Goal: Communication & Community: Answer question/provide support

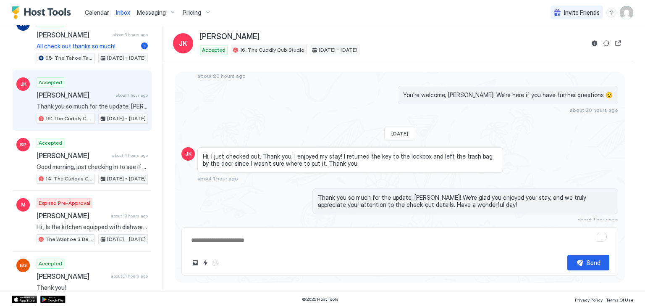
scroll to position [67, 0]
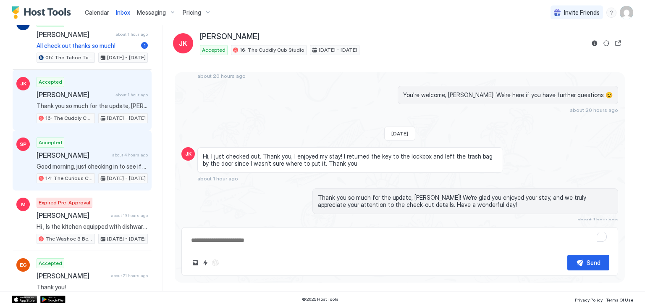
click at [75, 157] on span "[PERSON_NAME]" at bounding box center [73, 155] width 72 height 8
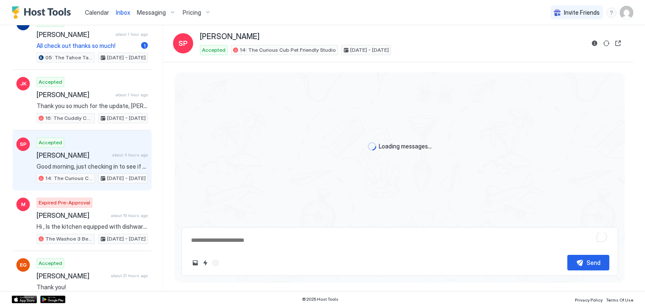
type textarea "*"
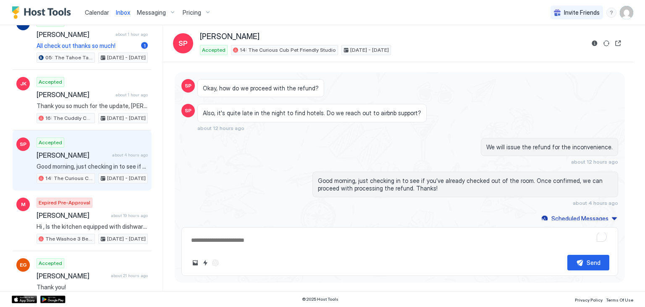
scroll to position [705, 0]
click at [273, 195] on div "Good morning, just checking in to see if you’ve already checked out of the room…" at bounding box center [399, 188] width 437 height 34
click at [591, 41] on button "Reservation information" at bounding box center [595, 43] width 10 height 10
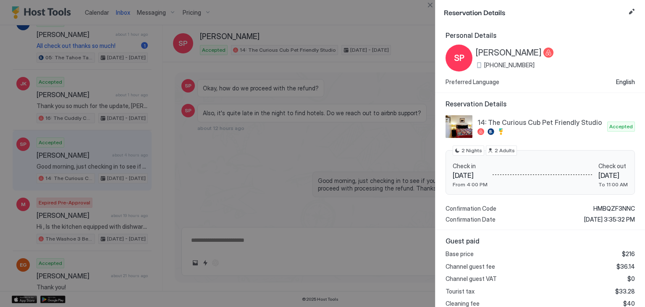
click at [317, 163] on div at bounding box center [322, 153] width 645 height 307
click at [431, 7] on button "Close" at bounding box center [430, 5] width 10 height 10
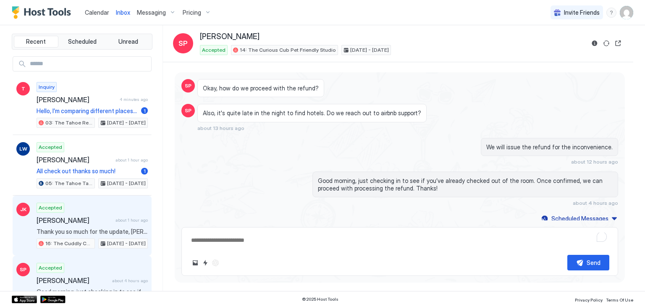
scroll to position [92, 0]
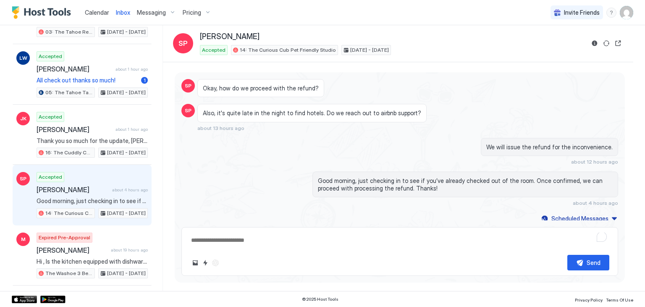
click at [106, 168] on div "SP Accepted Smruthi Pobbathi about 4 hours ago Good morning, just checking in t…" at bounding box center [82, 195] width 139 height 60
drag, startPoint x: 410, startPoint y: 184, endPoint x: 303, endPoint y: 182, distance: 107.1
click at [303, 182] on div "Good morning, just checking in to see if you’ve already checked out of the room…" at bounding box center [399, 188] width 437 height 34
click at [386, 171] on div "Good morning, just checking in to see if you’ve already checked out of the room…" at bounding box center [466, 184] width 306 height 26
click at [385, 184] on span "Good morning, just checking in to see if you’ve already checked out of the room…" at bounding box center [465, 184] width 295 height 15
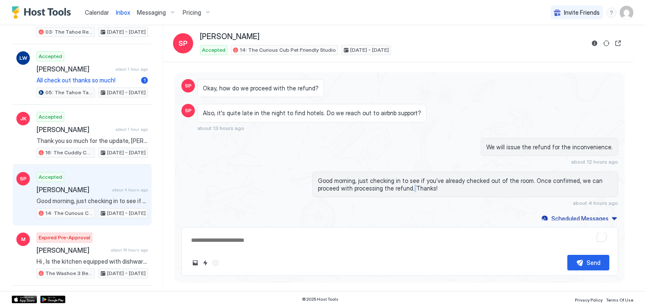
click at [385, 184] on span "Good morning, just checking in to see if you’ve already checked out of the room…" at bounding box center [465, 184] width 295 height 15
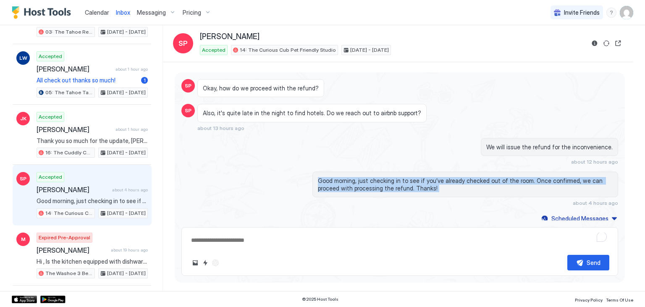
click at [385, 184] on span "Good morning, just checking in to see if you’ve already checked out of the room…" at bounding box center [465, 184] width 295 height 15
copy span "Good morning, just checking in to see if you’ve already checked out of the room…"
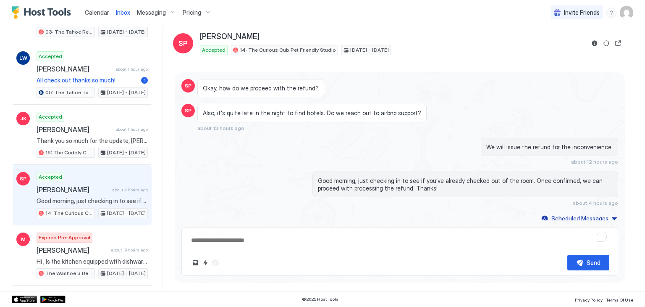
click at [281, 235] on textarea "To enrich screen reader interactions, please activate Accessibility in Grammarl…" at bounding box center [399, 240] width 419 height 16
paste textarea "**********"
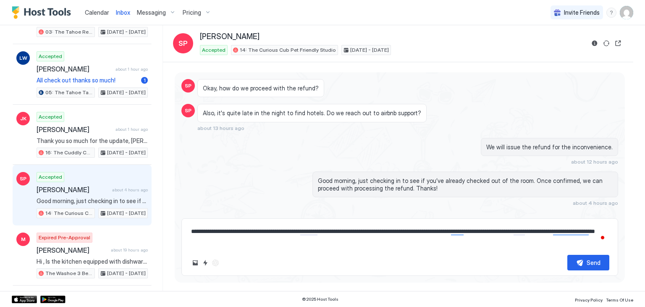
drag, startPoint x: 428, startPoint y: 230, endPoint x: 263, endPoint y: 247, distance: 166.0
click at [263, 247] on textarea "**********" at bounding box center [399, 235] width 419 height 24
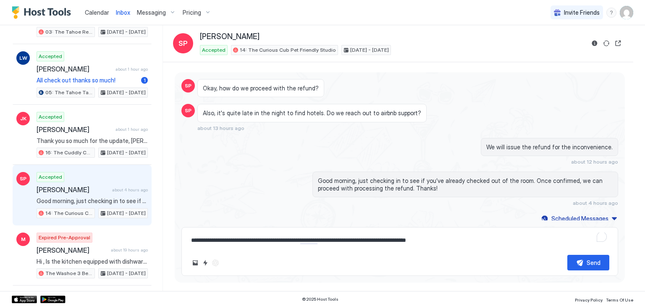
type textarea "**********"
click at [582, 258] on button "Send" at bounding box center [589, 263] width 42 height 16
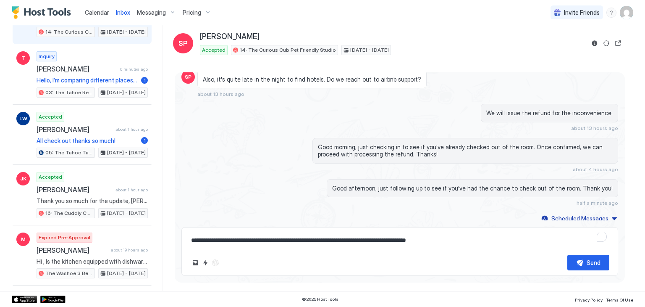
scroll to position [0, 0]
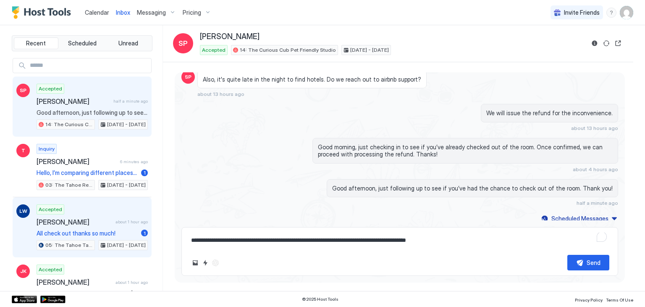
click at [82, 221] on span "[PERSON_NAME]" at bounding box center [75, 222] width 76 height 8
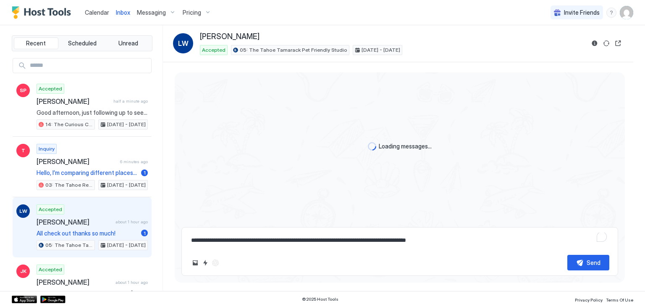
scroll to position [588, 0]
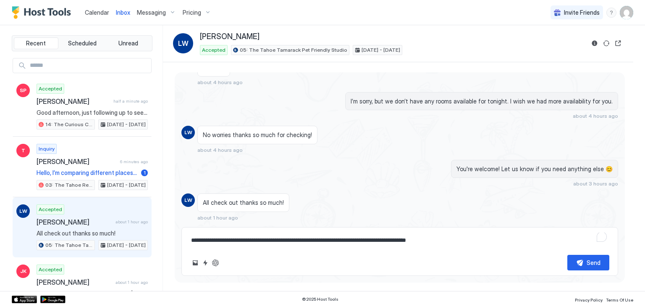
click at [316, 245] on textarea "**********" at bounding box center [399, 240] width 419 height 16
click at [319, 240] on textarea "**********" at bounding box center [399, 240] width 419 height 16
click at [284, 238] on textarea "To enrich screen reader interactions, please activate Accessibility in Grammarl…" at bounding box center [399, 240] width 419 height 16
paste textarea "**********"
type textarea "**********"
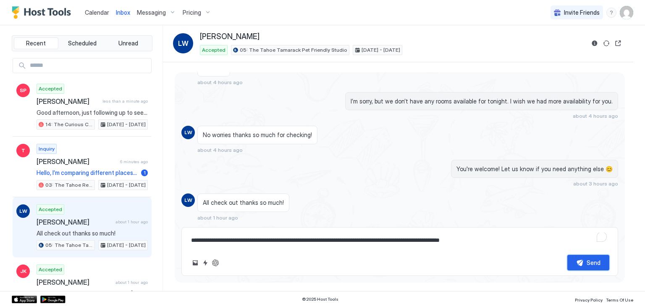
click at [582, 266] on button "Send" at bounding box center [589, 263] width 42 height 16
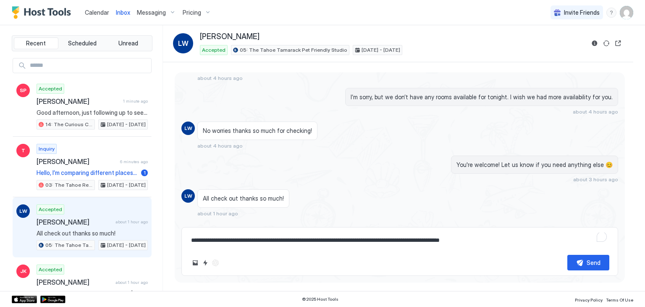
scroll to position [629, 0]
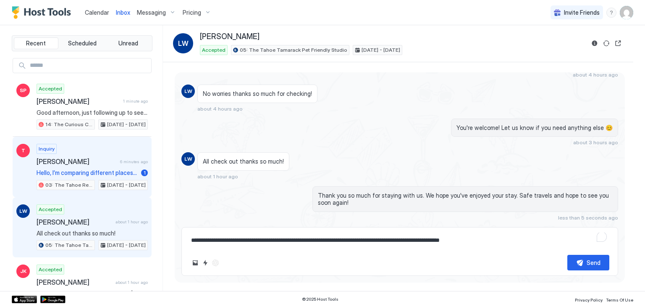
click at [86, 150] on div "Inquiry Taylor 6 minutes ago Hello, I’m comparing different places to stay in t…" at bounding box center [92, 167] width 111 height 46
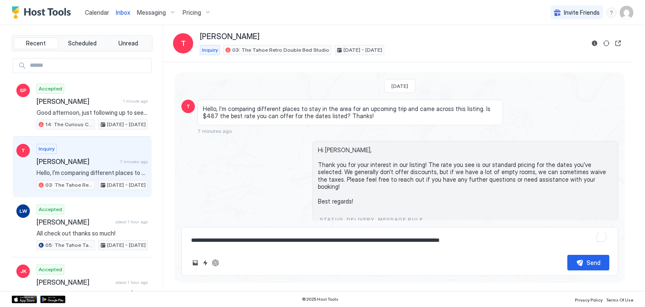
scroll to position [18, 0]
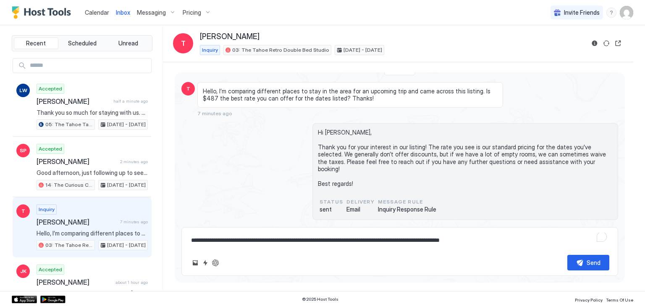
click at [99, 11] on span "Calendar" at bounding box center [97, 12] width 24 height 7
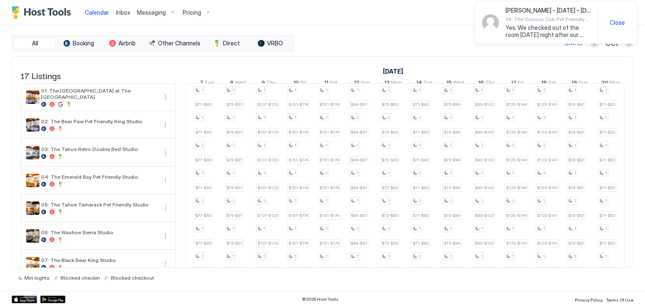
click at [120, 14] on span "Inbox" at bounding box center [123, 12] width 14 height 7
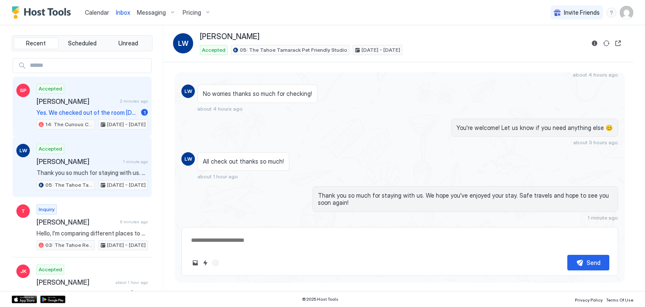
click at [108, 110] on span "Yes. We checked out of the room yesterday night after our discussion. Dropped t…" at bounding box center [87, 113] width 101 height 8
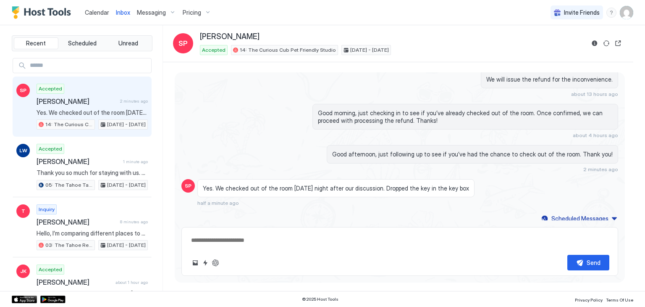
click at [319, 186] on span "Yes. We checked out of the room yesterday night after our discussion. Dropped t…" at bounding box center [336, 188] width 266 height 8
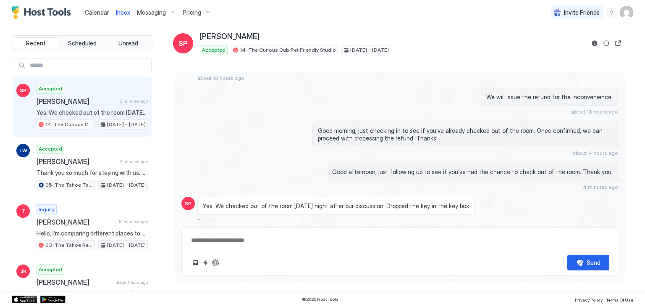
scroll to position [713, 0]
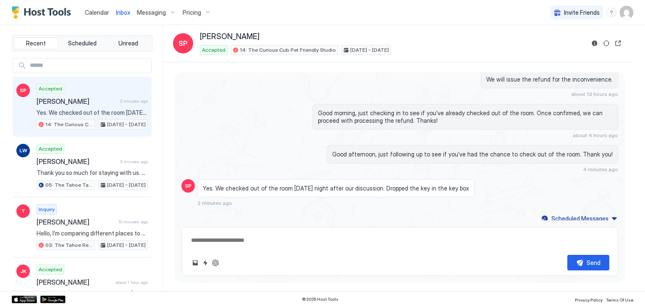
click at [313, 184] on span "Yes. We checked out of the room yesterday night after our discussion. Dropped t…" at bounding box center [336, 188] width 266 height 8
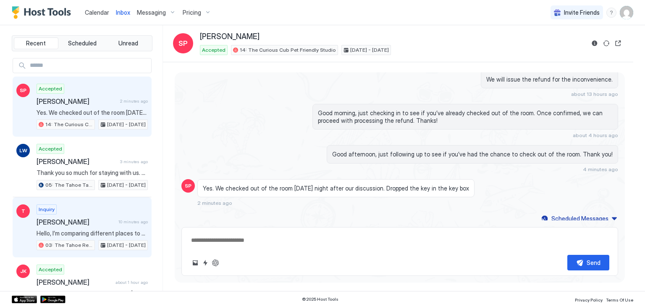
click at [99, 219] on span "[PERSON_NAME]" at bounding box center [76, 222] width 79 height 8
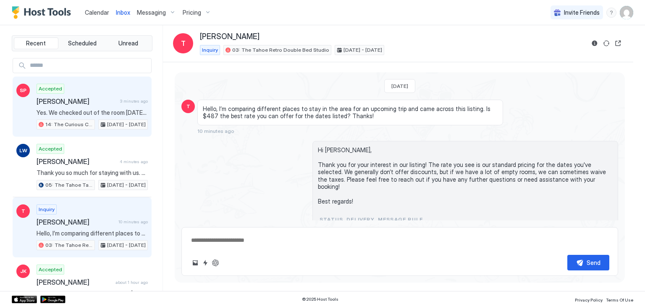
click at [84, 113] on span "Yes. We checked out of the room yesterday night after our discussion. Dropped t…" at bounding box center [92, 113] width 111 height 8
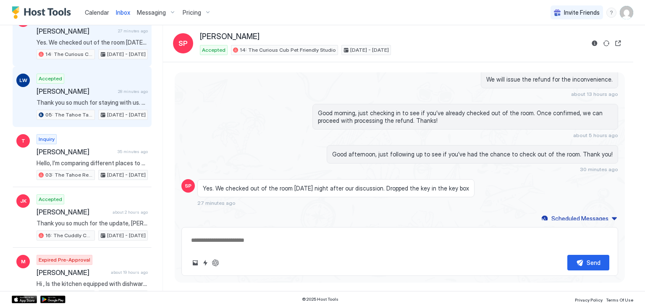
scroll to position [78, 0]
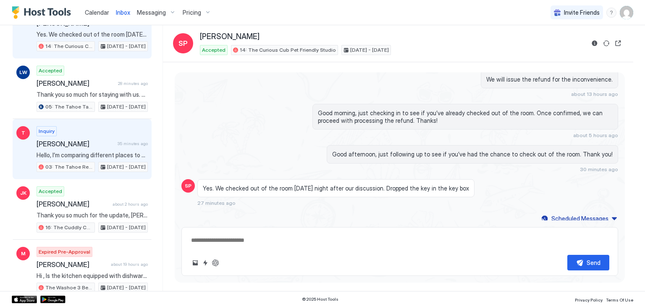
click at [103, 151] on span "Hello, I’m comparing different places to stay in the area for an upcoming trip …" at bounding box center [92, 155] width 111 height 8
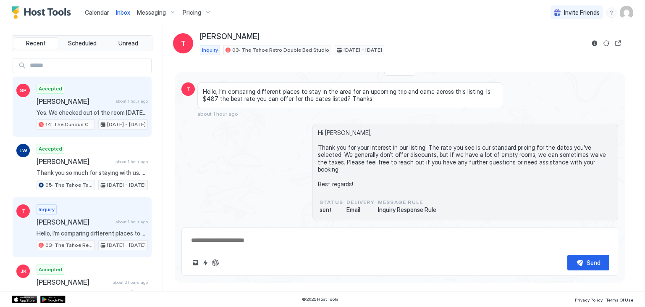
type textarea "*"
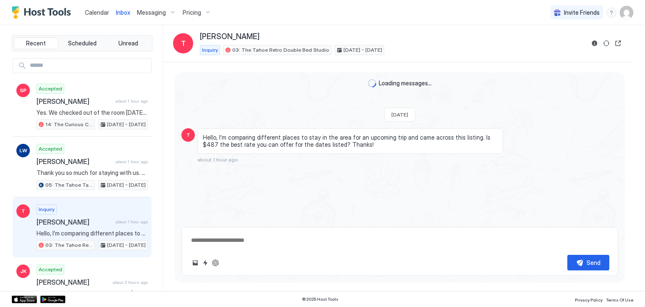
scroll to position [18, 0]
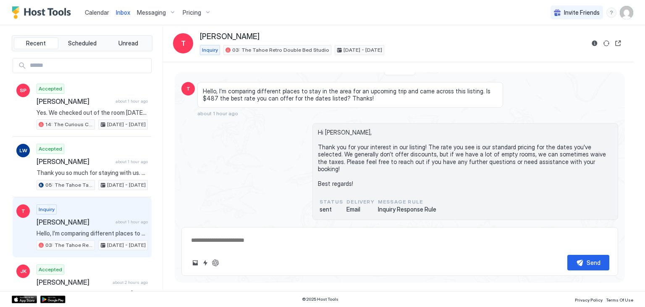
type textarea "*"
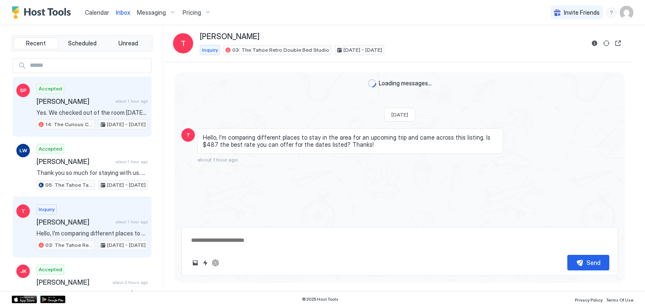
scroll to position [18, 0]
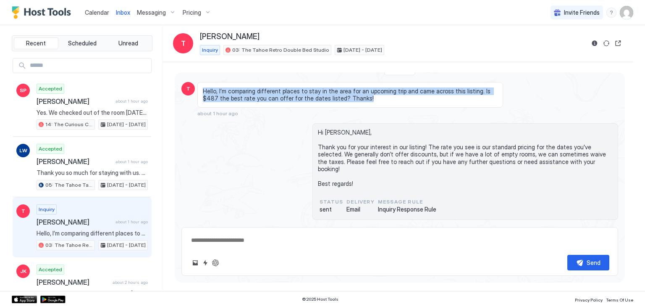
drag, startPoint x: 348, startPoint y: 100, endPoint x: 197, endPoint y: 91, distance: 151.1
click at [197, 91] on div "Hello, I’m comparing different places to stay in the area for an upcoming trip …" at bounding box center [350, 95] width 306 height 26
copy span "Hello, I’m comparing different places to stay in the area for an upcoming trip …"
click at [259, 236] on textarea at bounding box center [399, 240] width 419 height 16
paste textarea "**********"
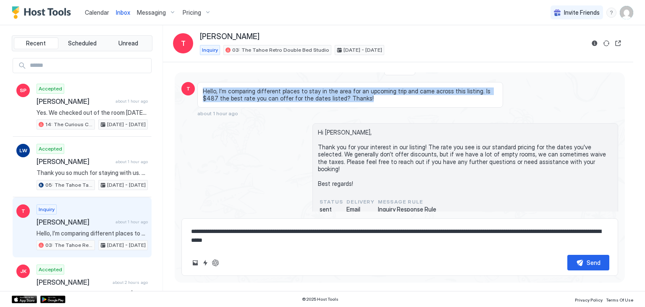
type textarea "*"
type textarea "**********"
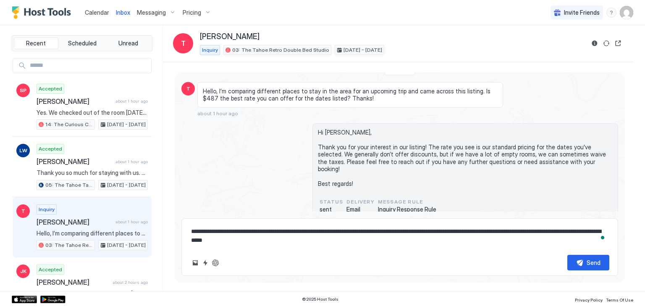
type textarea "*"
type textarea "**********"
click at [593, 263] on div "Send" at bounding box center [594, 262] width 14 height 9
type textarea "*"
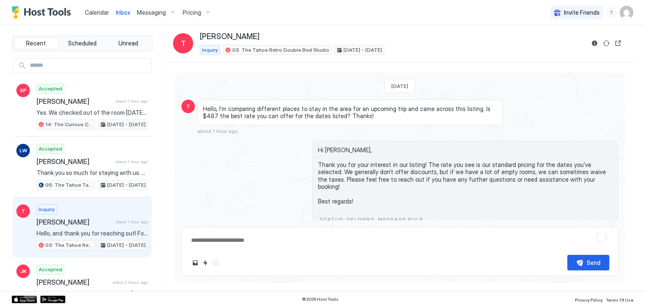
scroll to position [58, 0]
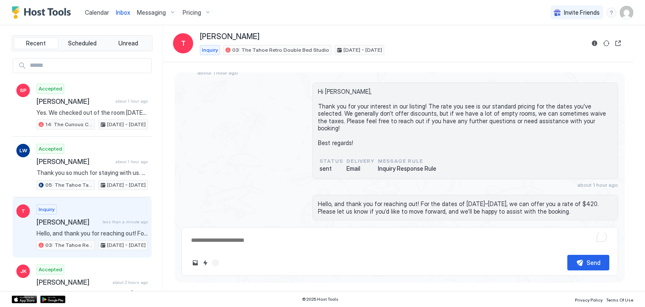
type textarea "*"
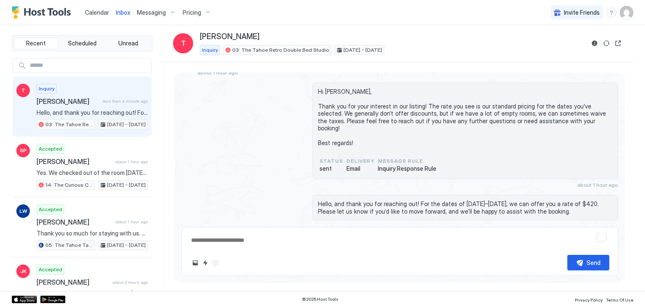
click at [97, 13] on span "Calendar" at bounding box center [97, 12] width 24 height 7
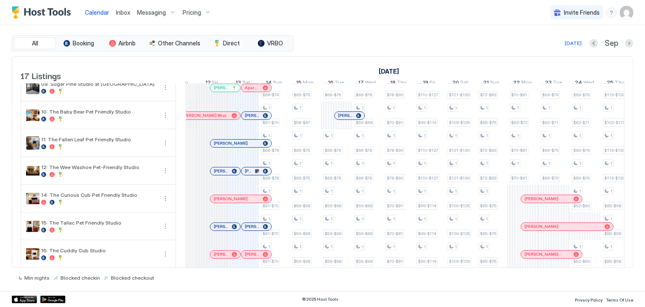
scroll to position [0, 425]
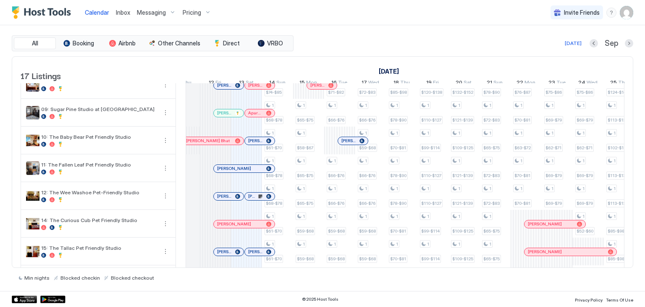
scroll to position [215, 0]
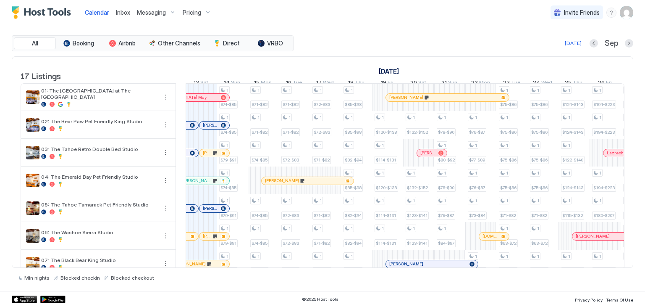
scroll to position [298, 0]
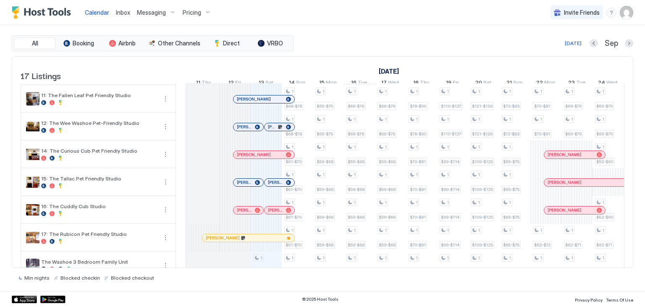
scroll to position [0, 401]
click at [120, 16] on link "Inbox" at bounding box center [123, 12] width 14 height 9
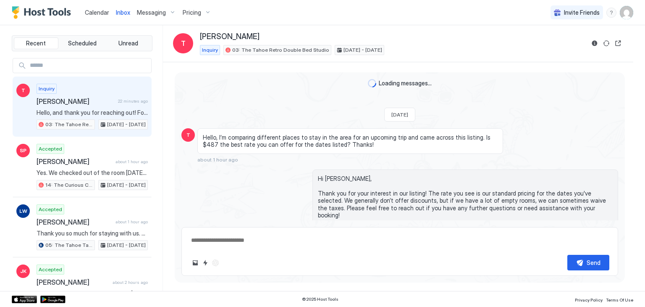
type textarea "*"
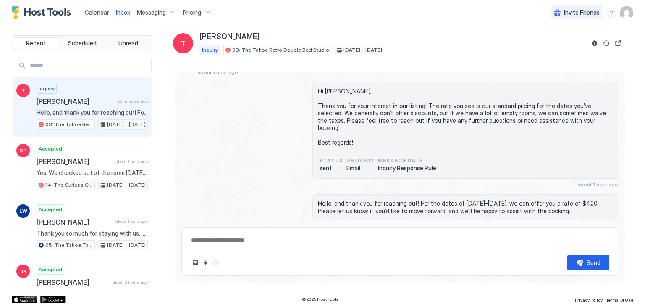
click at [94, 12] on span "Calendar" at bounding box center [97, 12] width 24 height 7
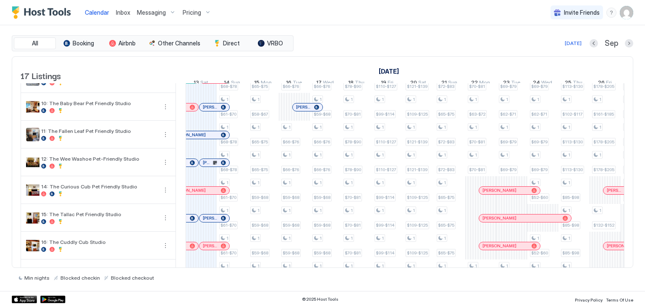
scroll to position [284, 0]
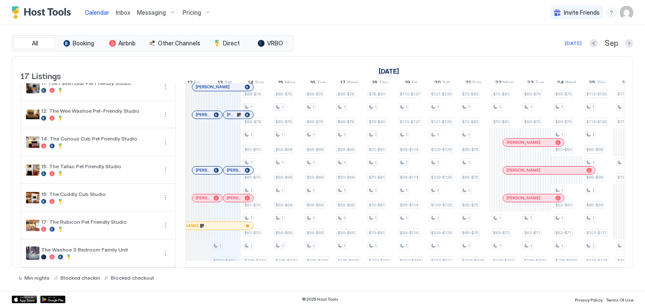
scroll to position [0, 450]
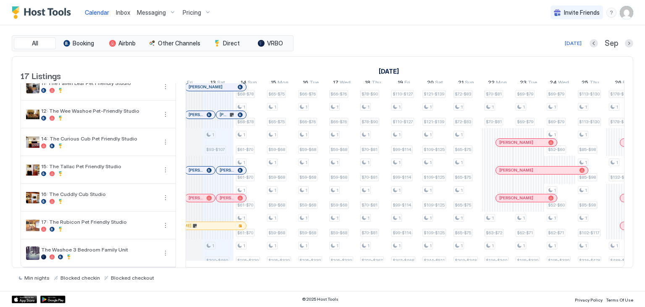
click at [123, 12] on span "Inbox" at bounding box center [123, 12] width 14 height 7
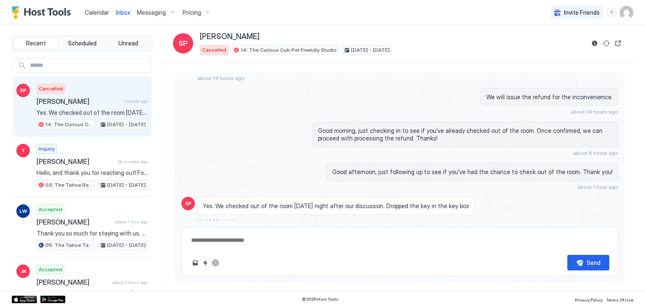
scroll to position [1753, 0]
click at [96, 11] on span "Calendar" at bounding box center [97, 12] width 24 height 7
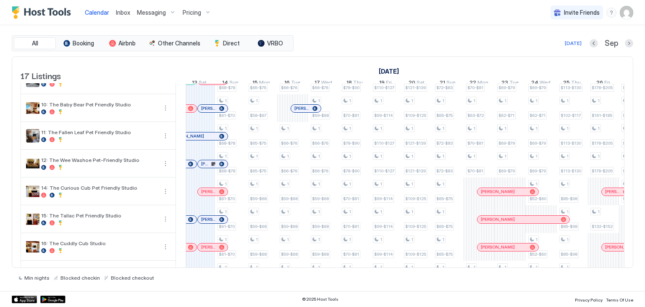
scroll to position [298, 0]
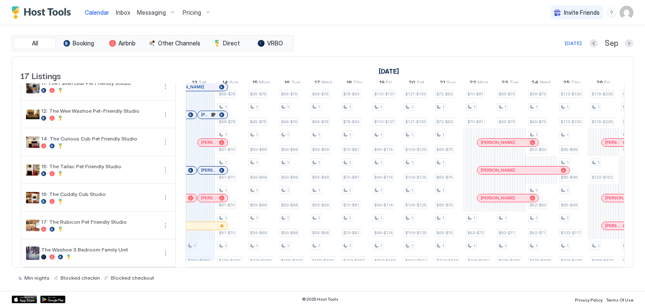
click at [124, 9] on span "Inbox" at bounding box center [123, 12] width 14 height 7
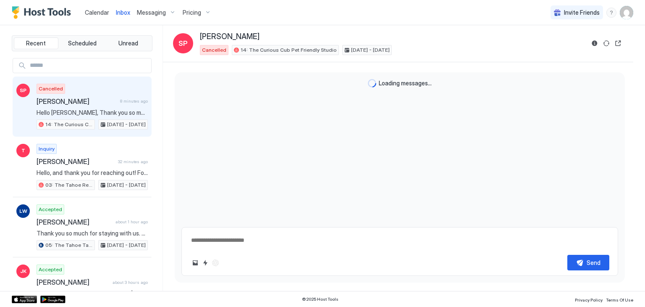
scroll to position [1753, 0]
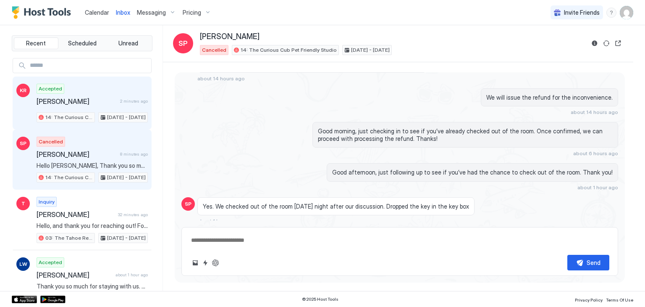
click at [81, 106] on div "Accepted Kimberly Rivera 2 minutes ago 14: The Curious Cub Pet Friendly Studio …" at bounding box center [92, 103] width 111 height 39
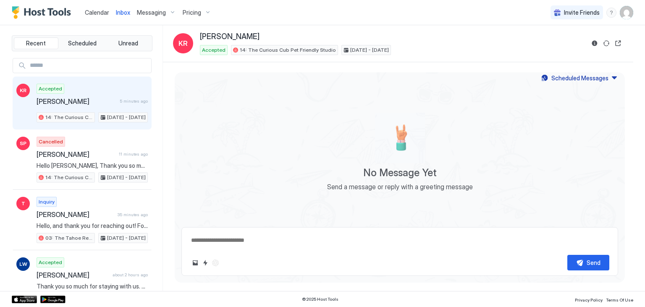
type textarea "*"
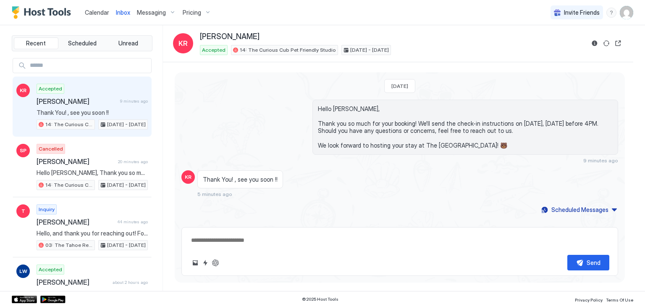
click at [271, 244] on textarea at bounding box center [399, 240] width 419 height 16
type textarea "*"
click at [104, 16] on link "Calendar" at bounding box center [97, 12] width 24 height 9
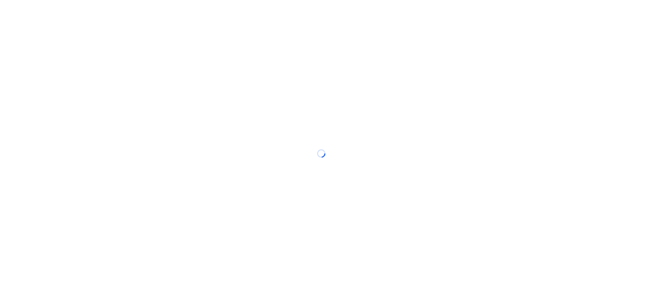
click at [171, 101] on div at bounding box center [322, 153] width 645 height 307
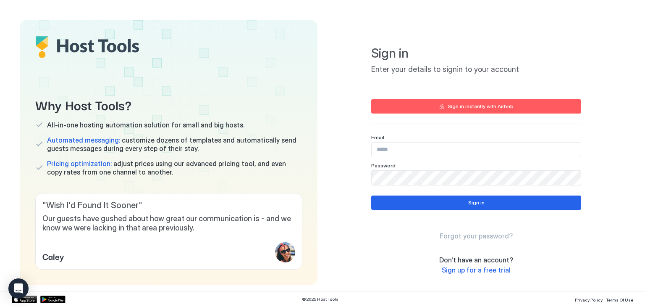
click at [324, 103] on div "Why Host Tools? All-in-one hosting automation solution for small and big hosts.…" at bounding box center [322, 152] width 605 height 264
click at [392, 147] on input "Input Field" at bounding box center [476, 149] width 209 height 14
click at [0, 306] on com-1password-button at bounding box center [0, 307] width 0 height 0
type input "**********"
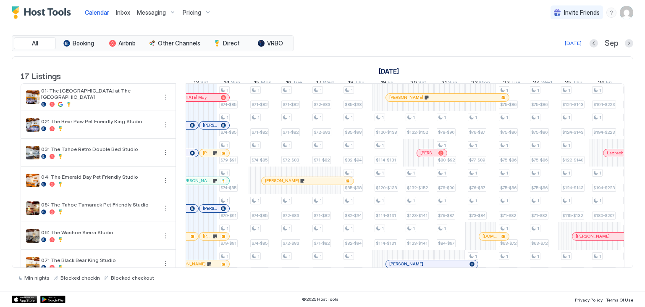
click at [119, 8] on link "Inbox" at bounding box center [123, 12] width 14 height 9
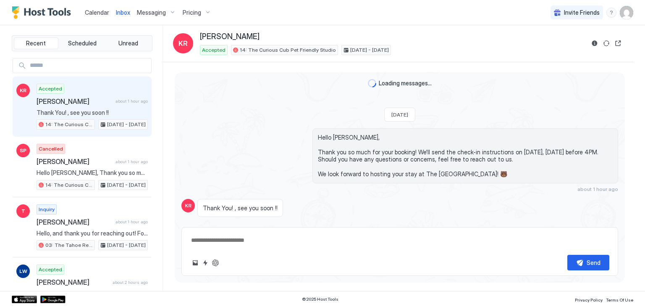
scroll to position [22, 0]
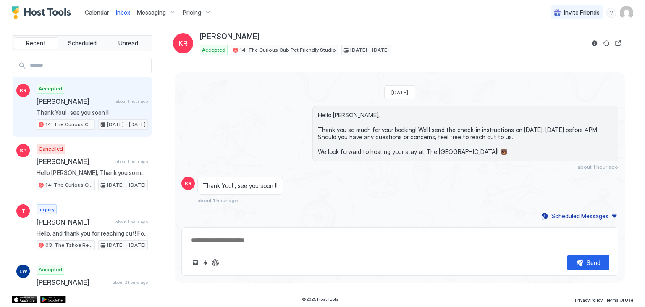
click at [255, 239] on textarea at bounding box center [399, 240] width 419 height 16
type textarea "*"
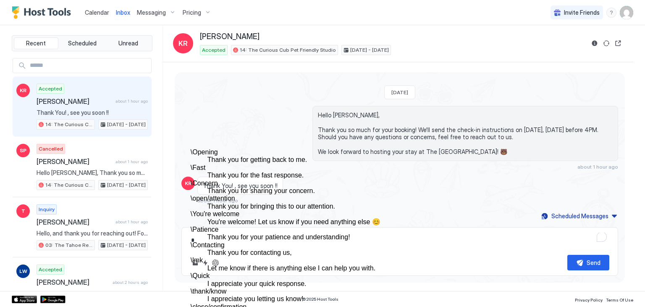
scroll to position [97, 0]
click at [291, 218] on dd "You're welcome! Let us know if you need anything else 😊" at bounding box center [348, 222] width 281 height 8
type textarea "*"
type textarea "**********"
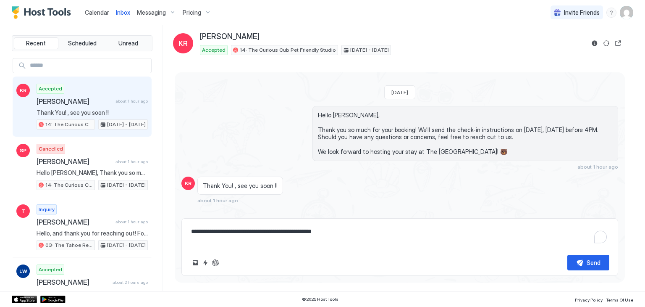
click at [231, 232] on textarea "**********" at bounding box center [399, 235] width 419 height 24
type textarea "*"
type textarea "**********"
type textarea "*"
type textarea "**********"
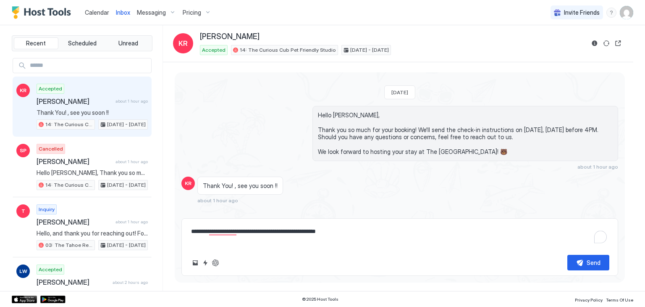
type textarea "*"
type textarea "**********"
type textarea "*"
type textarea "**********"
type textarea "*"
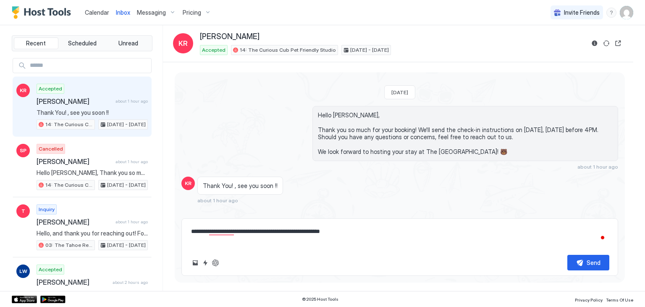
type textarea "**********"
type textarea "*"
type textarea "**********"
type textarea "*"
type textarea "**********"
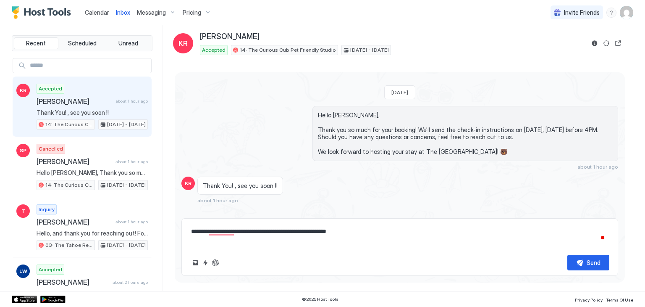
type textarea "*"
type textarea "**********"
type textarea "*"
type textarea "**********"
type textarea "*"
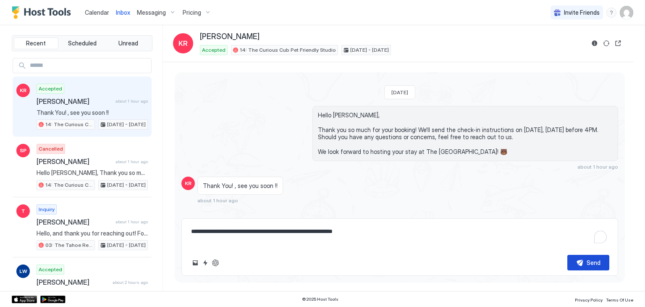
type textarea "**********"
click at [592, 260] on div "Send" at bounding box center [594, 262] width 14 height 9
type textarea "*"
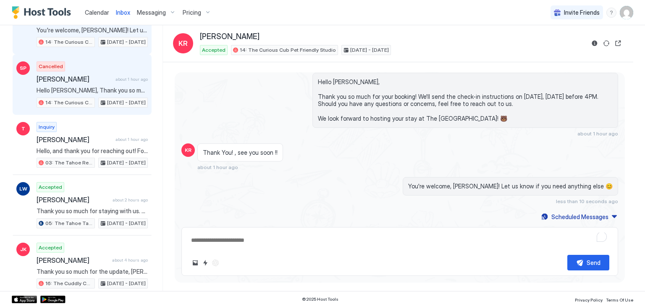
scroll to position [89, 0]
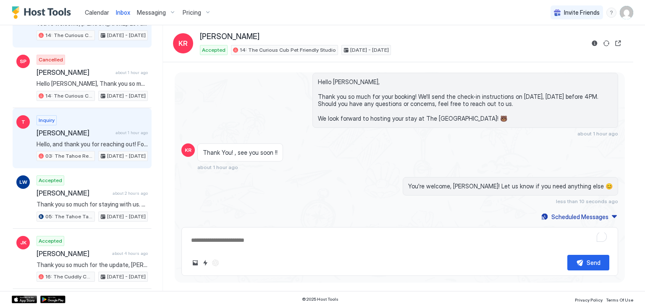
click at [110, 145] on span "Hello, and thank you for reaching out! For the dates of [DATE]–[DATE], we can o…" at bounding box center [92, 144] width 111 height 8
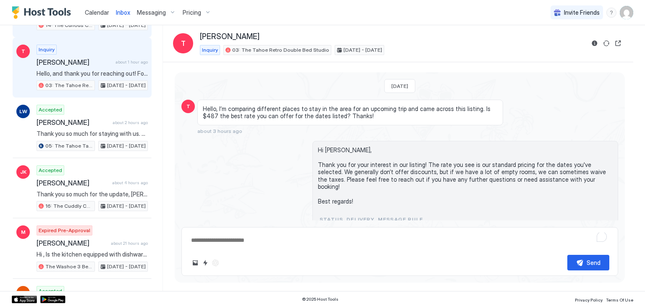
scroll to position [166, 0]
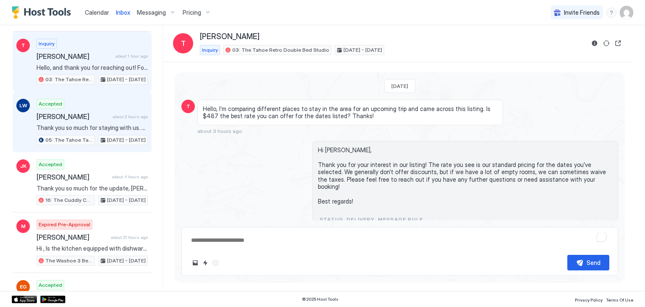
click at [84, 119] on div "Accepted [PERSON_NAME] about 2 hours ago Thank you so much for staying with us.…" at bounding box center [92, 122] width 111 height 46
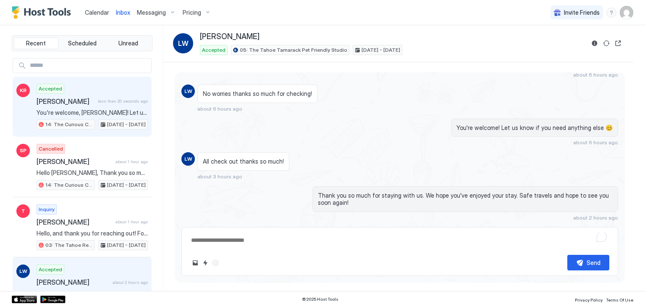
click at [83, 92] on div "Accepted [PERSON_NAME] less than 20 seconds ago You're welcome, [PERSON_NAME]! …" at bounding box center [92, 107] width 111 height 46
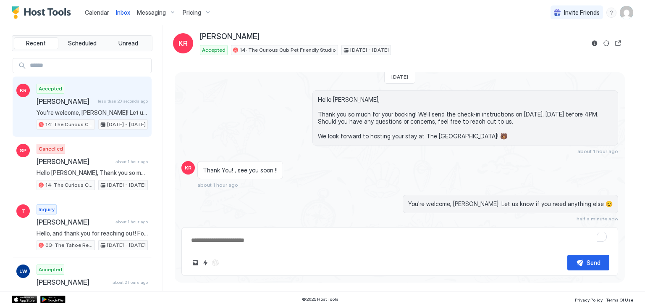
scroll to position [27, 0]
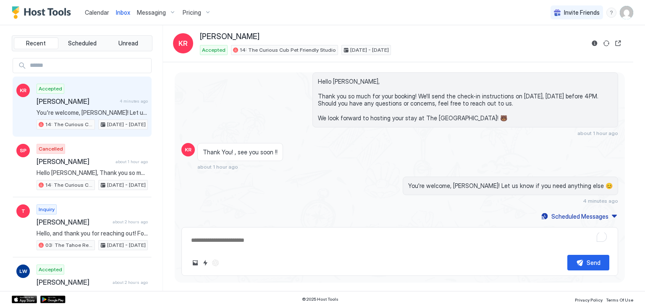
click at [103, 15] on span "Calendar" at bounding box center [97, 12] width 24 height 7
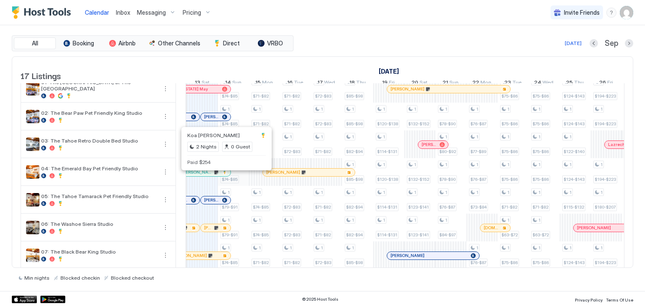
scroll to position [127, 0]
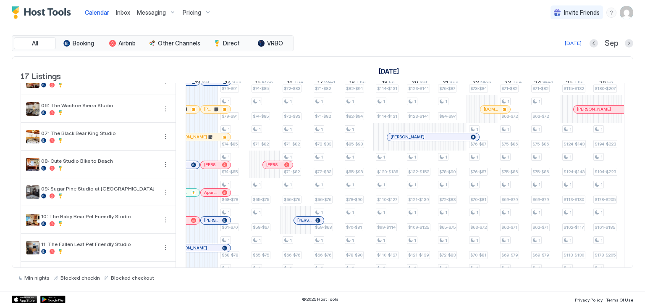
click at [208, 111] on div "[PERSON_NAME]" at bounding box center [216, 109] width 30 height 8
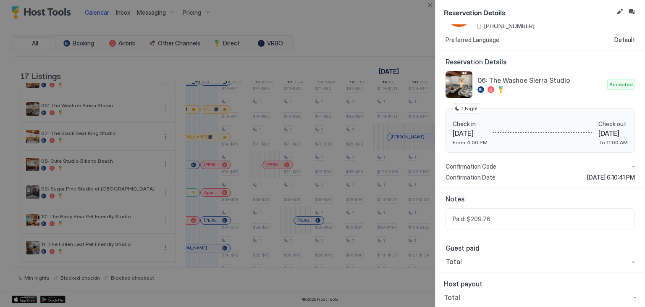
scroll to position [0, 0]
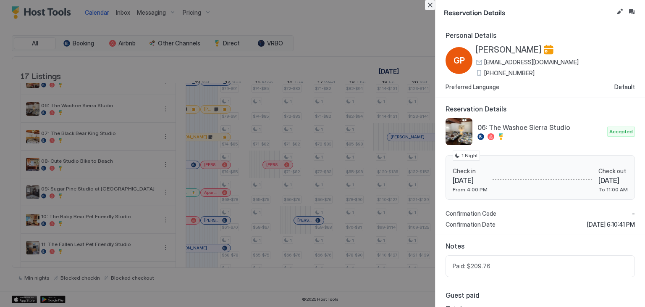
click at [429, 9] on button "Close" at bounding box center [430, 5] width 10 height 10
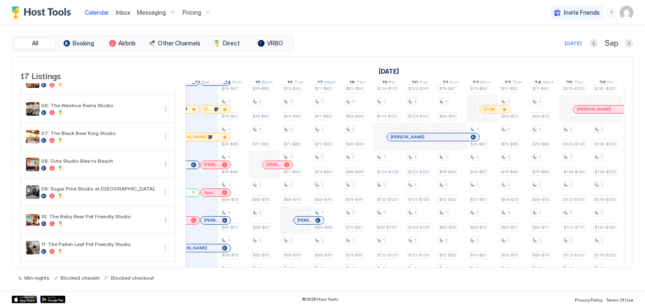
click at [126, 14] on span "Inbox" at bounding box center [123, 12] width 14 height 7
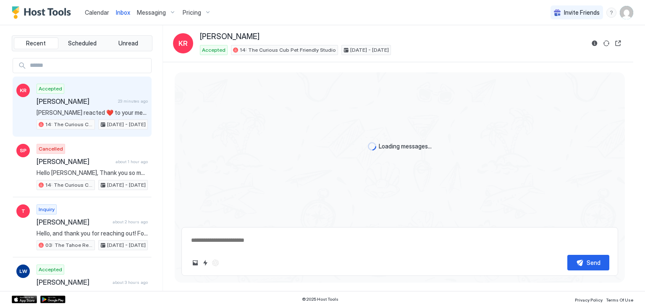
scroll to position [97, 0]
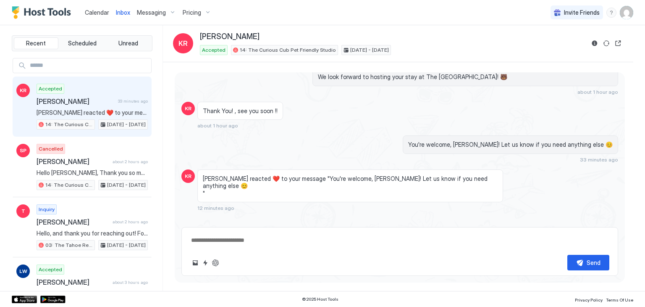
type textarea "*"
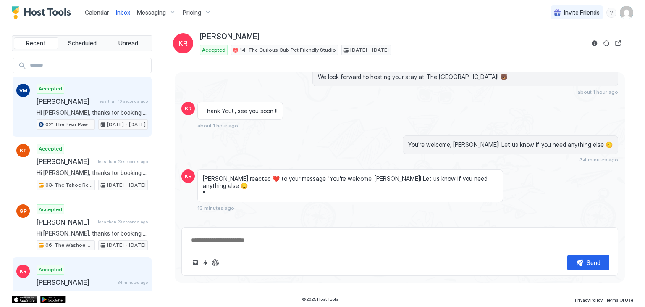
click at [87, 98] on span "[PERSON_NAME]" at bounding box center [66, 101] width 58 height 8
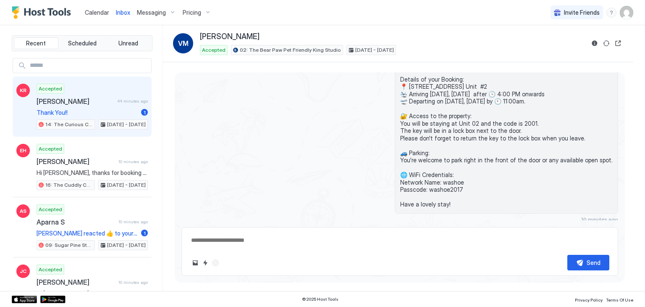
click at [112, 105] on div "Accepted [PERSON_NAME] 44 minutes ago Thank You!! 1 14: The Curious Cub Pet Fri…" at bounding box center [92, 107] width 111 height 46
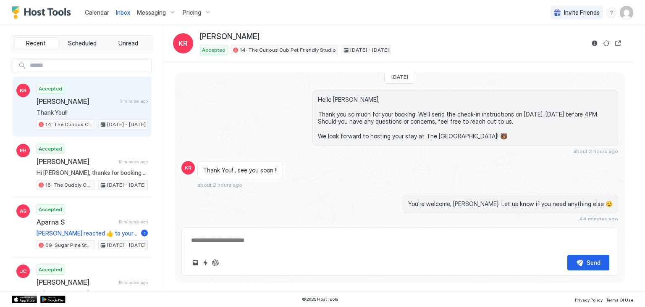
scroll to position [245, 0]
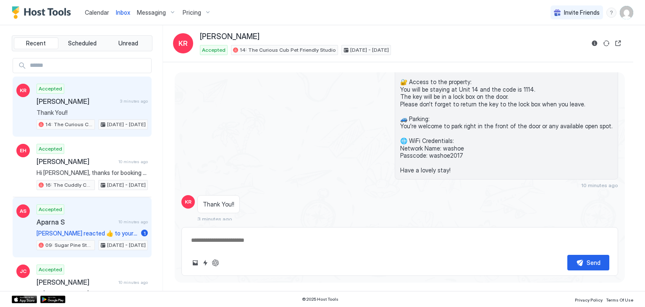
click at [112, 240] on div "[DATE] - [DATE]" at bounding box center [123, 245] width 50 height 10
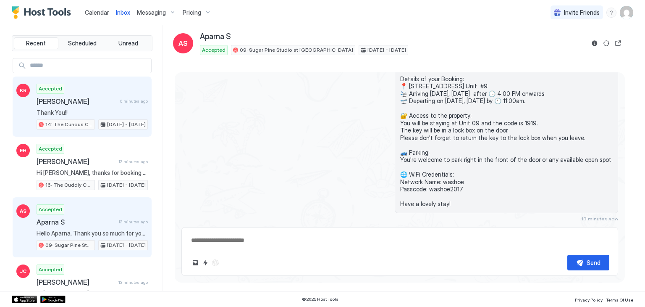
type textarea "*"
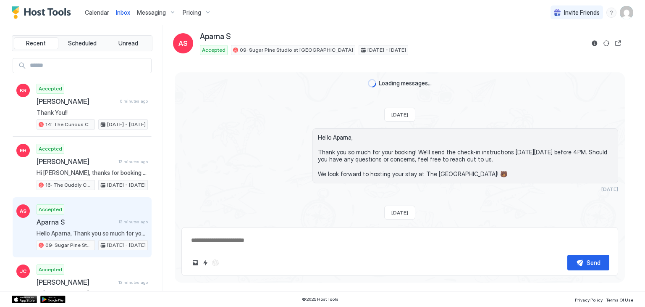
scroll to position [171, 0]
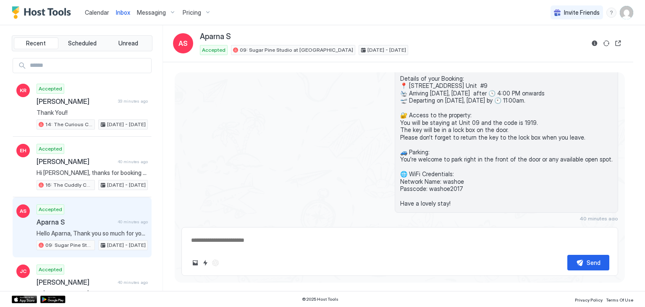
type textarea "*"
